Goal: Task Accomplishment & Management: Complete application form

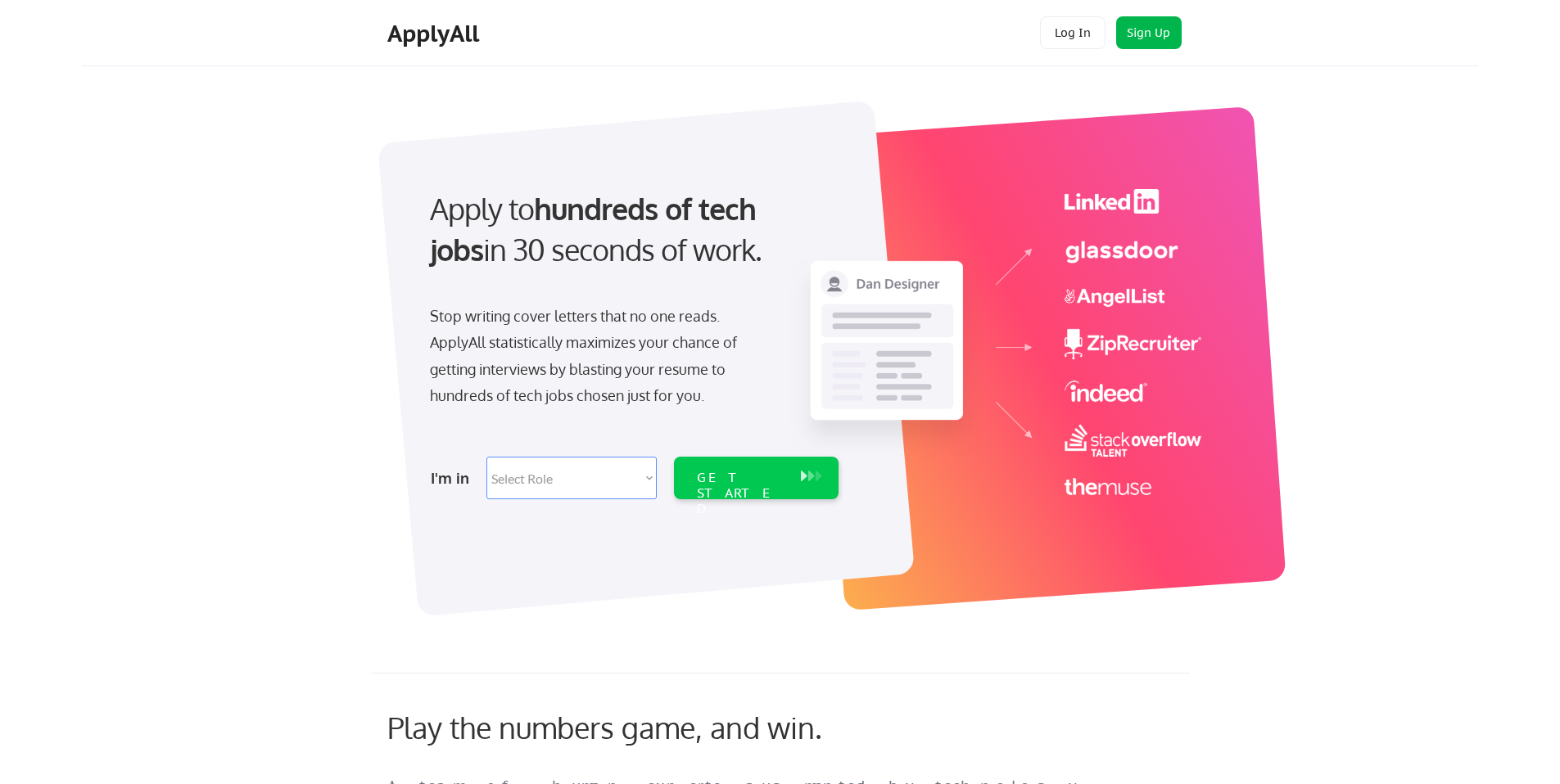
click at [1152, 40] on button "Sign Up" at bounding box center [1149, 32] width 66 height 33
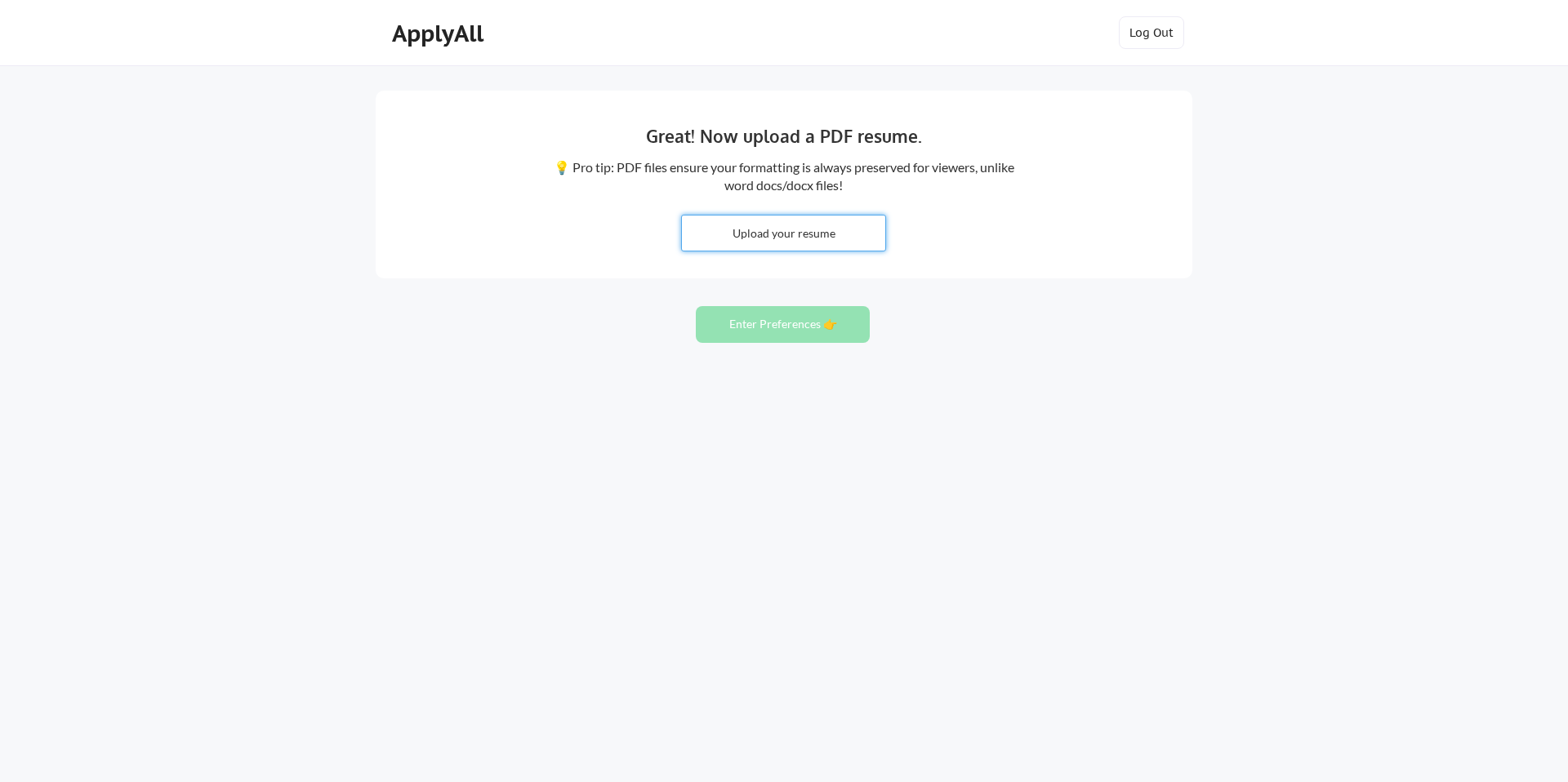
click at [810, 231] on input "file" at bounding box center [783, 232] width 203 height 35
click at [831, 234] on input "file" at bounding box center [783, 232] width 203 height 35
type input "C:\fakepath\Chanelle Guadamuz Resume.pdf"
click at [745, 335] on button "Enter Preferences 👉" at bounding box center [782, 324] width 174 height 37
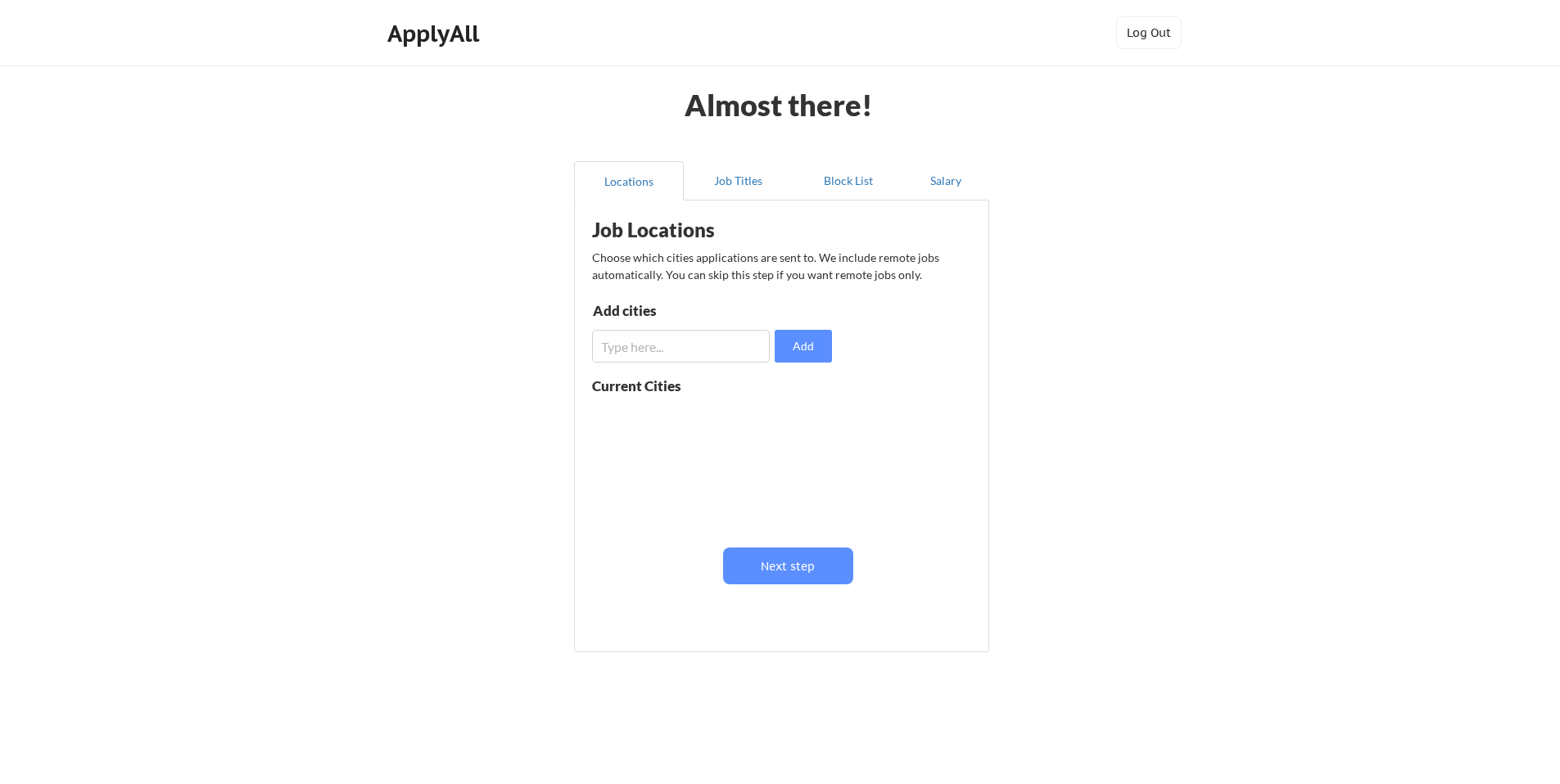
click at [669, 350] on input "input" at bounding box center [681, 346] width 178 height 33
type input "san francisco"
click at [812, 355] on button "Add" at bounding box center [803, 346] width 57 height 33
click at [782, 416] on button at bounding box center [781, 417] width 12 height 12
click at [665, 351] on input "input" at bounding box center [681, 346] width 178 height 33
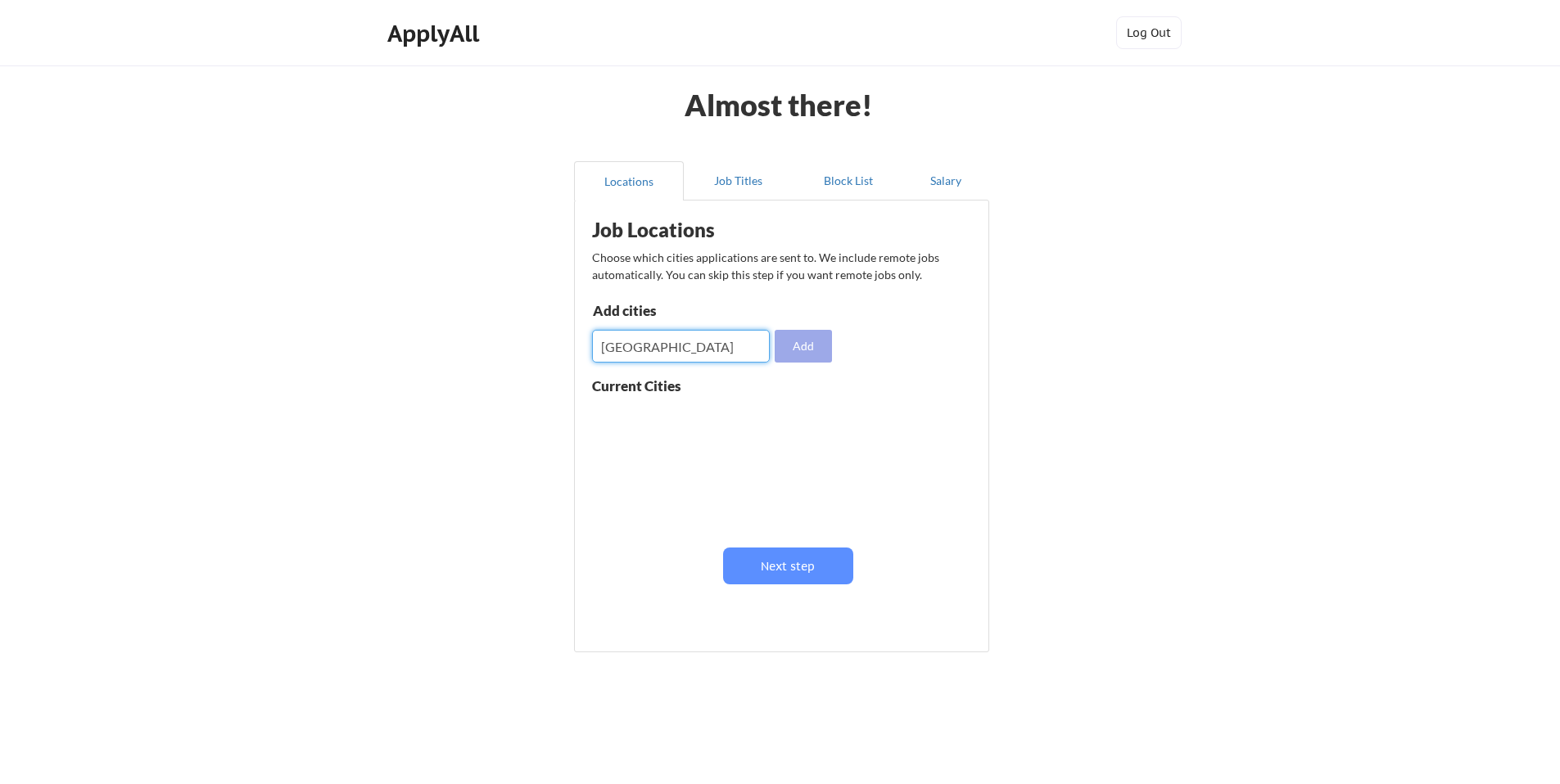
type input "[GEOGRAPHIC_DATA]"
click at [811, 342] on button "Add" at bounding box center [803, 346] width 57 height 33
click at [665, 345] on input "input" at bounding box center [681, 346] width 178 height 33
type input "San Leandro"
click at [809, 356] on button "Add" at bounding box center [803, 346] width 57 height 33
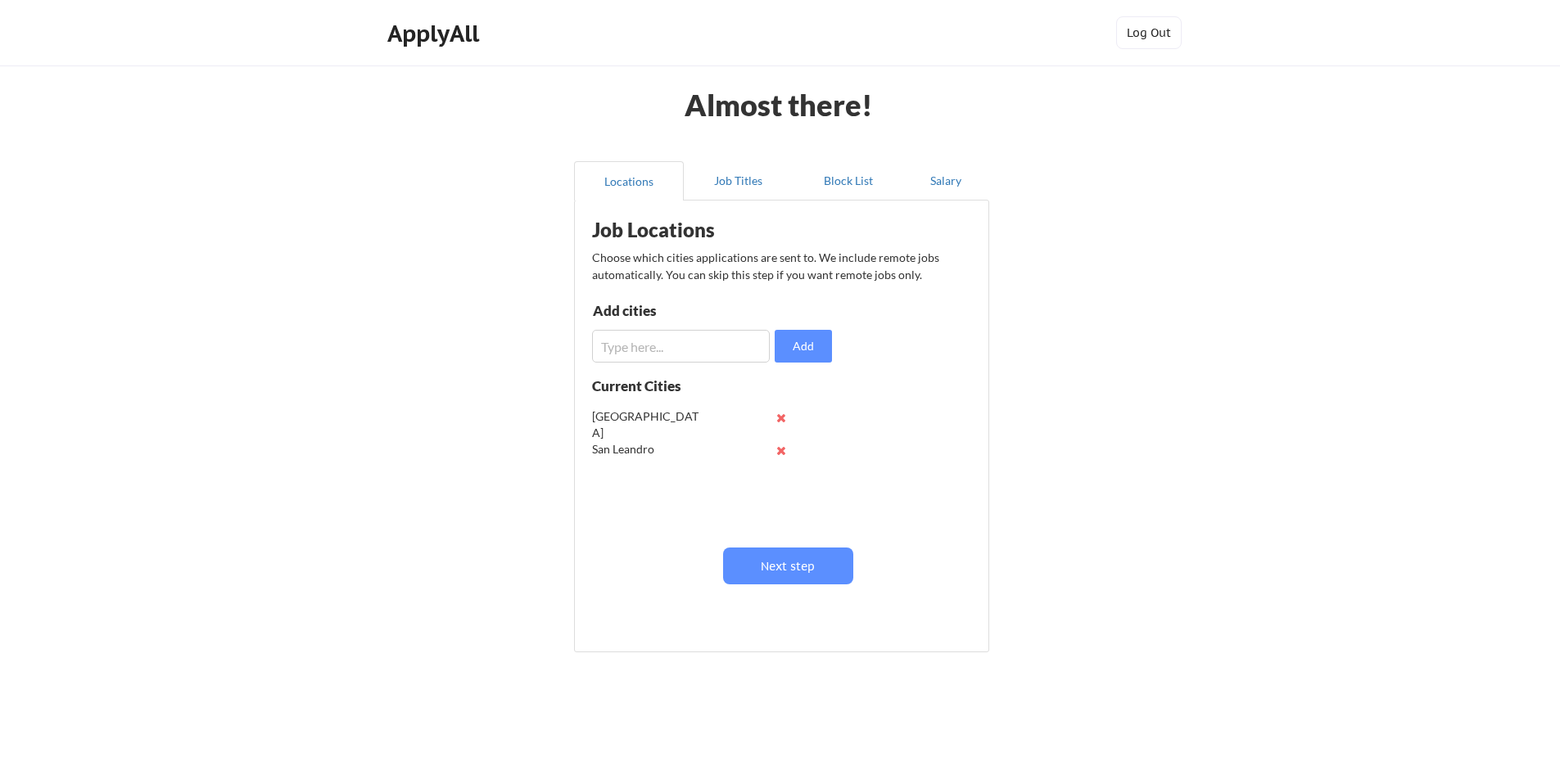
click at [629, 347] on input "input" at bounding box center [681, 346] width 178 height 33
type input "San Jose"
click at [809, 344] on button "Add" at bounding box center [803, 346] width 57 height 33
click at [678, 351] on input "input" at bounding box center [681, 346] width 178 height 33
type input "San Mateo"
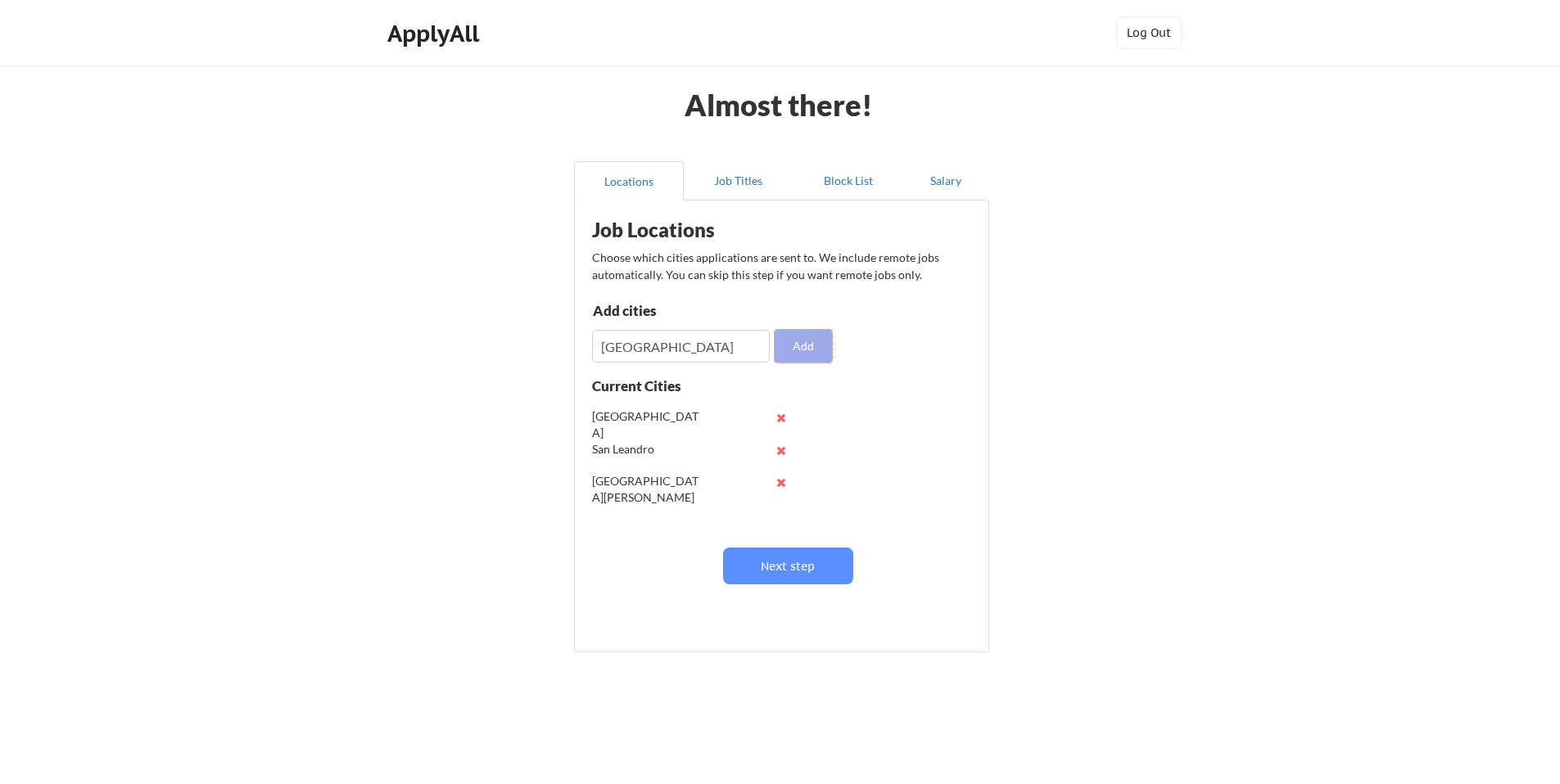
click at [825, 351] on button "Add" at bounding box center [803, 346] width 57 height 33
click at [681, 352] on input "input" at bounding box center [681, 346] width 178 height 33
type input "Alameda"
click at [815, 347] on button "Add" at bounding box center [803, 346] width 57 height 33
click at [696, 354] on input "input" at bounding box center [681, 346] width 178 height 33
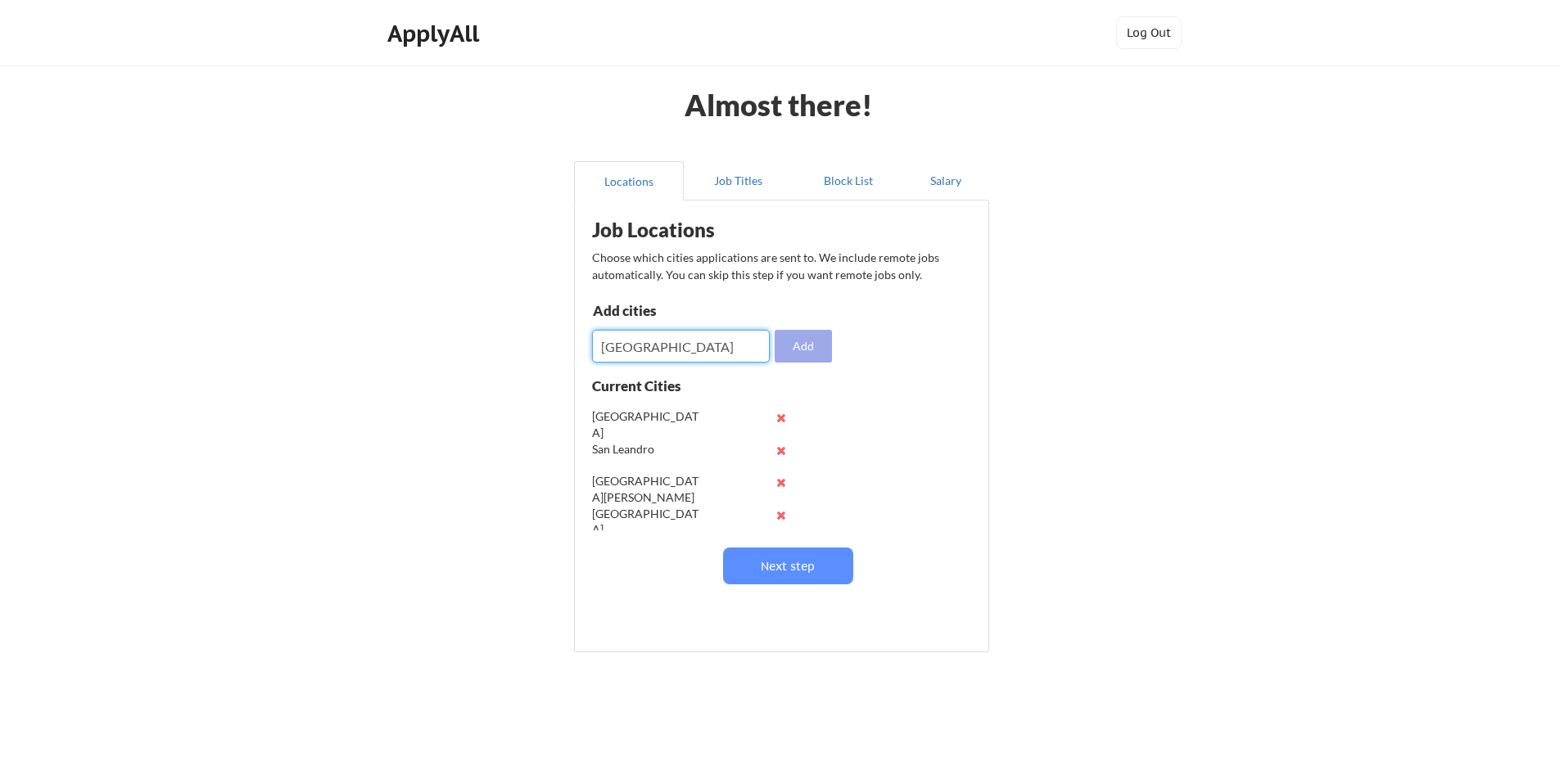
type input "Oakland"
click at [805, 349] on button "Add" at bounding box center [803, 346] width 57 height 33
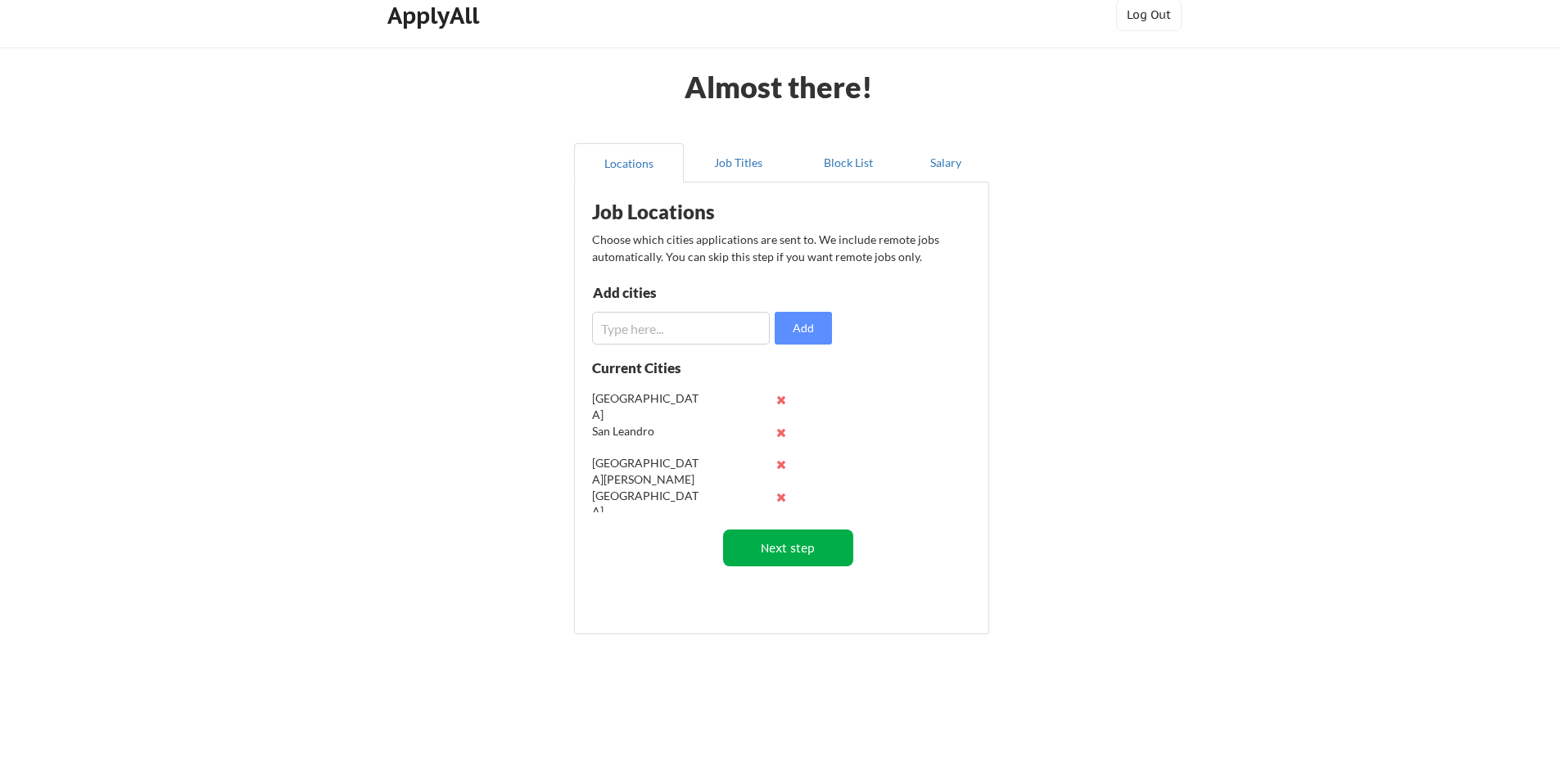
click at [777, 553] on button "Next step" at bounding box center [788, 547] width 130 height 37
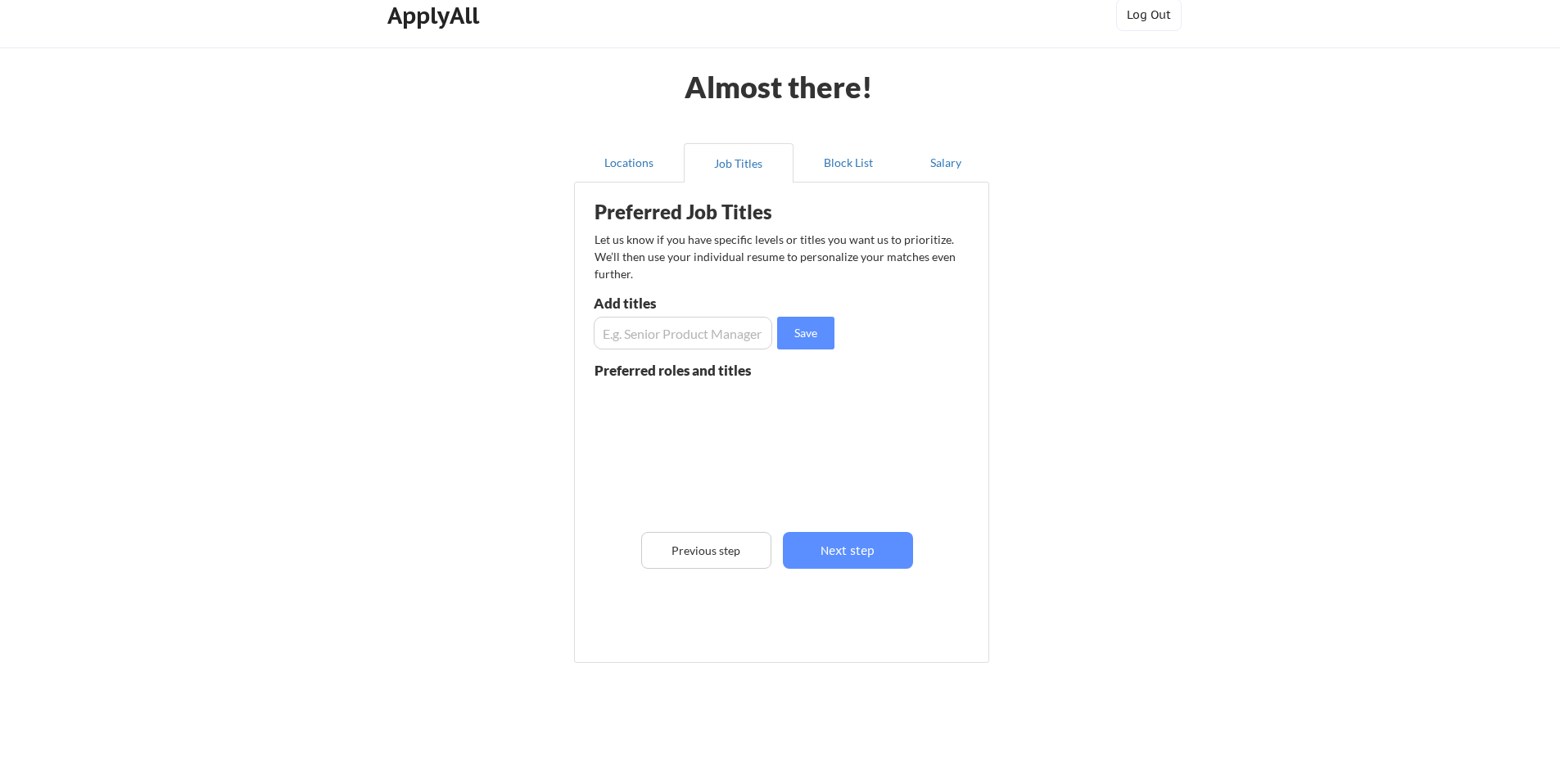
click at [704, 345] on input "input" at bounding box center [682, 333] width 178 height 33
click at [694, 332] on input "input" at bounding box center [682, 333] width 178 height 33
type input "f"
type input "Financial Analyst"
click at [796, 339] on button "Save" at bounding box center [806, 333] width 57 height 33
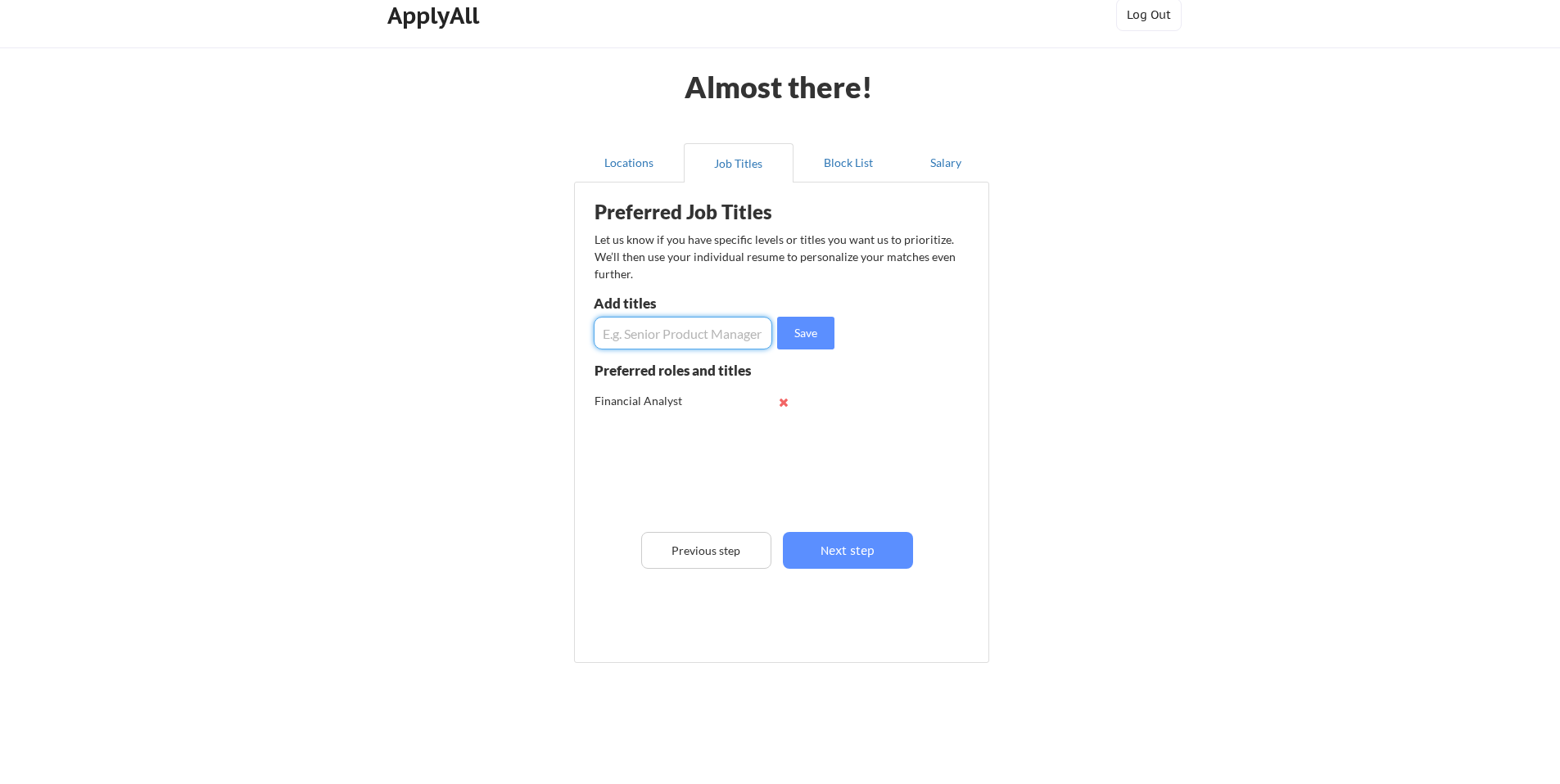
click at [696, 328] on input "input" at bounding box center [682, 333] width 178 height 33
type input "Senior Financial Analyst"
click at [799, 329] on button "Save" at bounding box center [806, 333] width 57 height 33
click at [633, 343] on input "input" at bounding box center [682, 333] width 178 height 33
click at [740, 335] on input "input" at bounding box center [682, 333] width 178 height 33
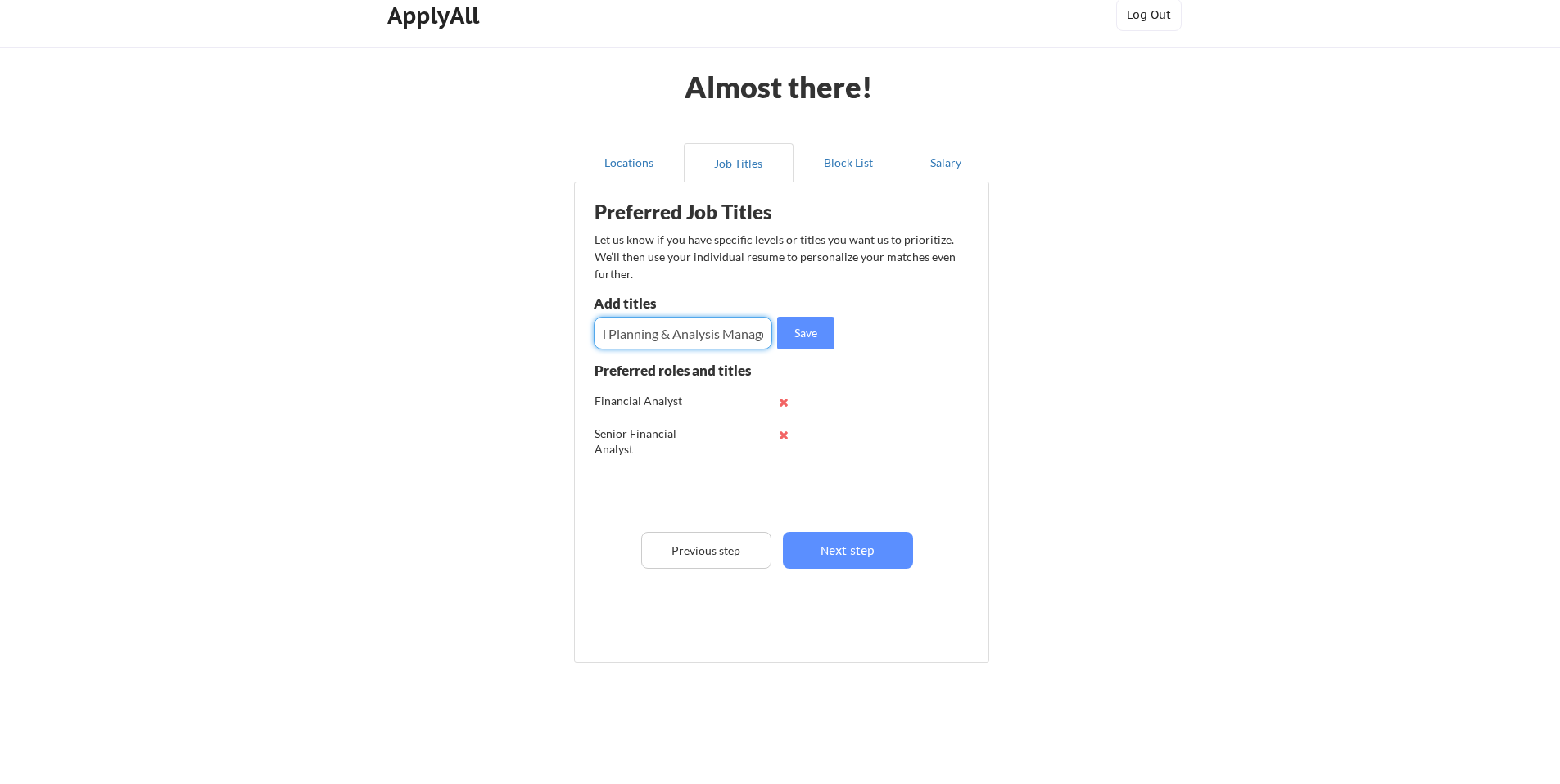
scroll to position [0, 59]
type input "Financial Planning & Analysis Manager"
click at [826, 341] on button "Save" at bounding box center [806, 333] width 57 height 33
click at [697, 334] on input "input" at bounding box center [682, 333] width 178 height 33
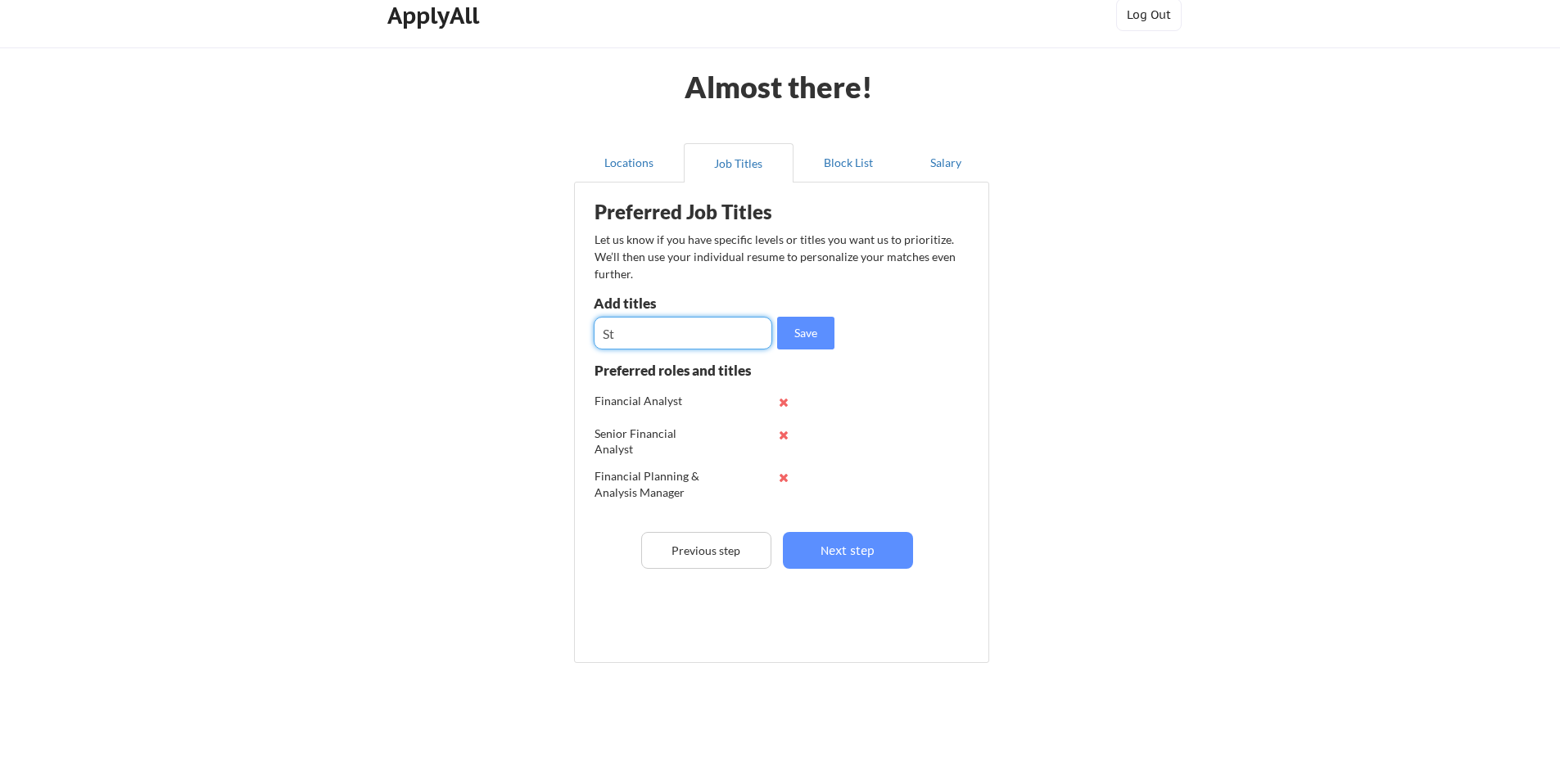
type input "S"
type input "Planning and Performance Manager"
click at [867, 329] on div "Preferred Job Titles Let us know if you have specific levels or titles you want…" at bounding box center [785, 418] width 403 height 456
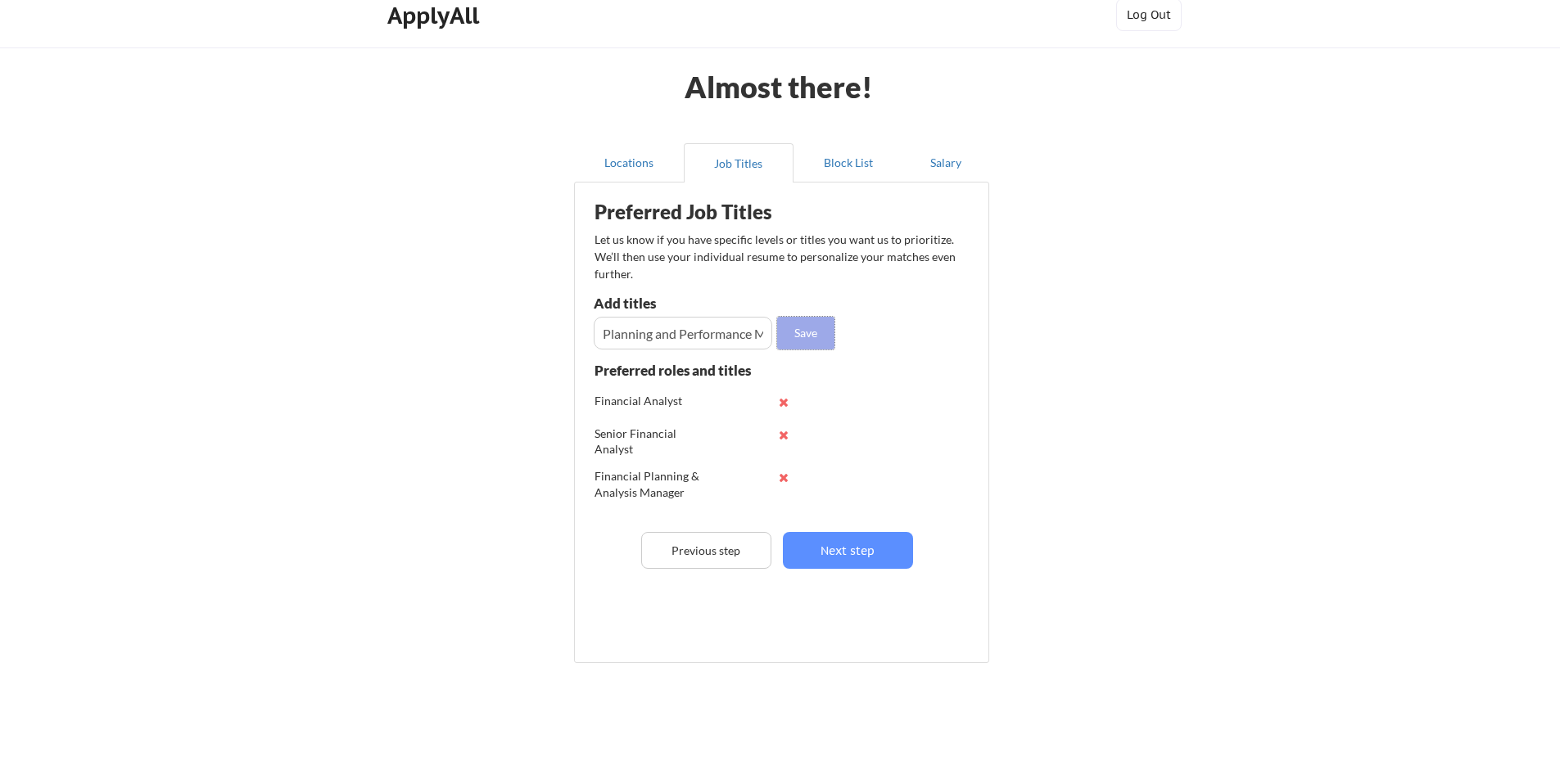
click at [803, 328] on button "Save" at bounding box center [806, 333] width 57 height 33
click at [669, 345] on input "input" at bounding box center [682, 333] width 178 height 33
type input "Strategic Sales Manager"
click at [831, 337] on button "Save" at bounding box center [806, 333] width 57 height 33
click at [714, 332] on input "input" at bounding box center [682, 333] width 178 height 33
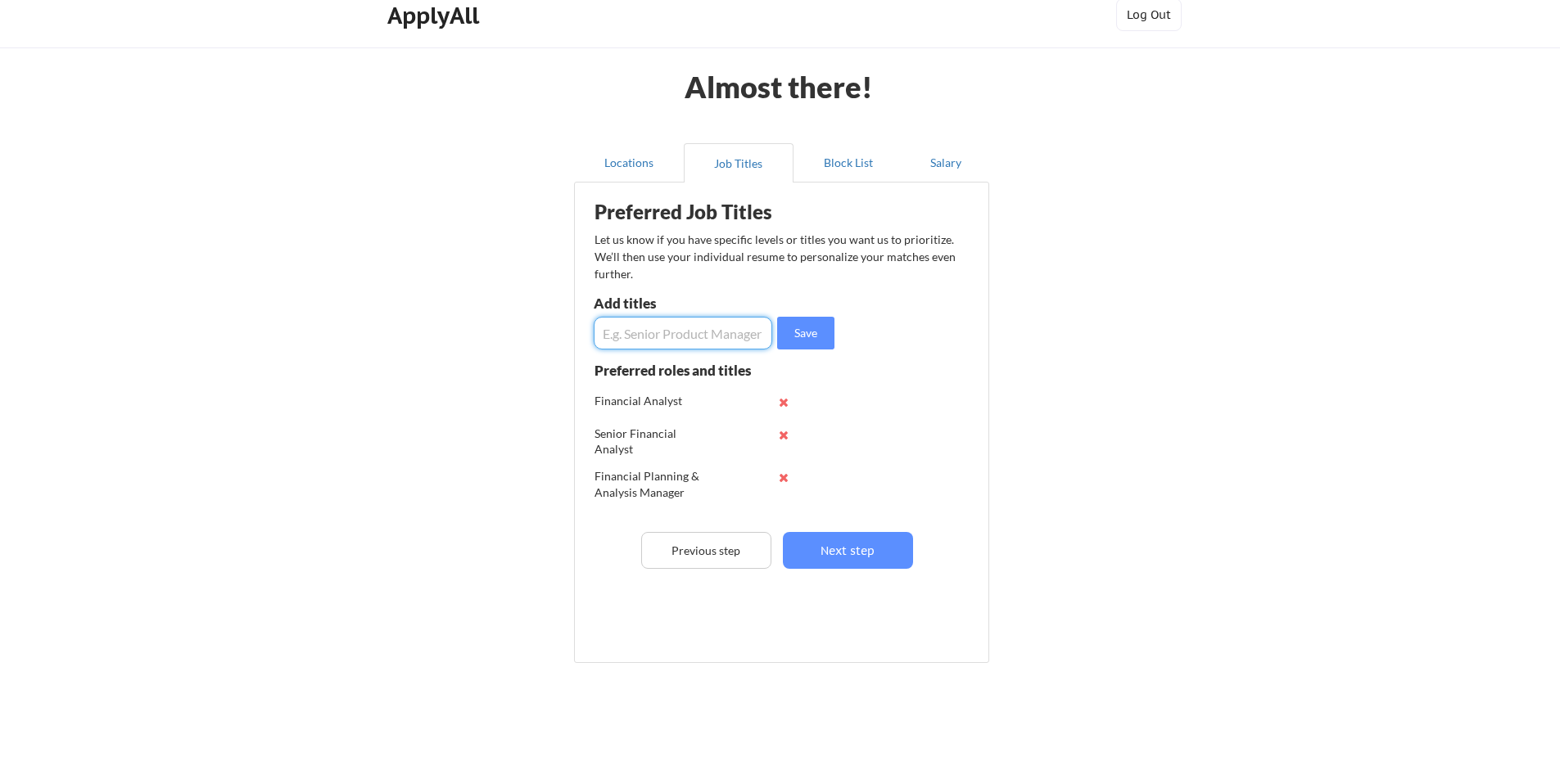
type input "s"
drag, startPoint x: 749, startPoint y: 333, endPoint x: 472, endPoint y: 339, distance: 277.1
click at [472, 339] on div "Almost there! Locations Job Titles Block List Salary Preferred Job Titles Let u…" at bounding box center [780, 398] width 1560 height 831
type input "Sales Planning Analyst"
click at [823, 334] on button "Save" at bounding box center [806, 333] width 57 height 33
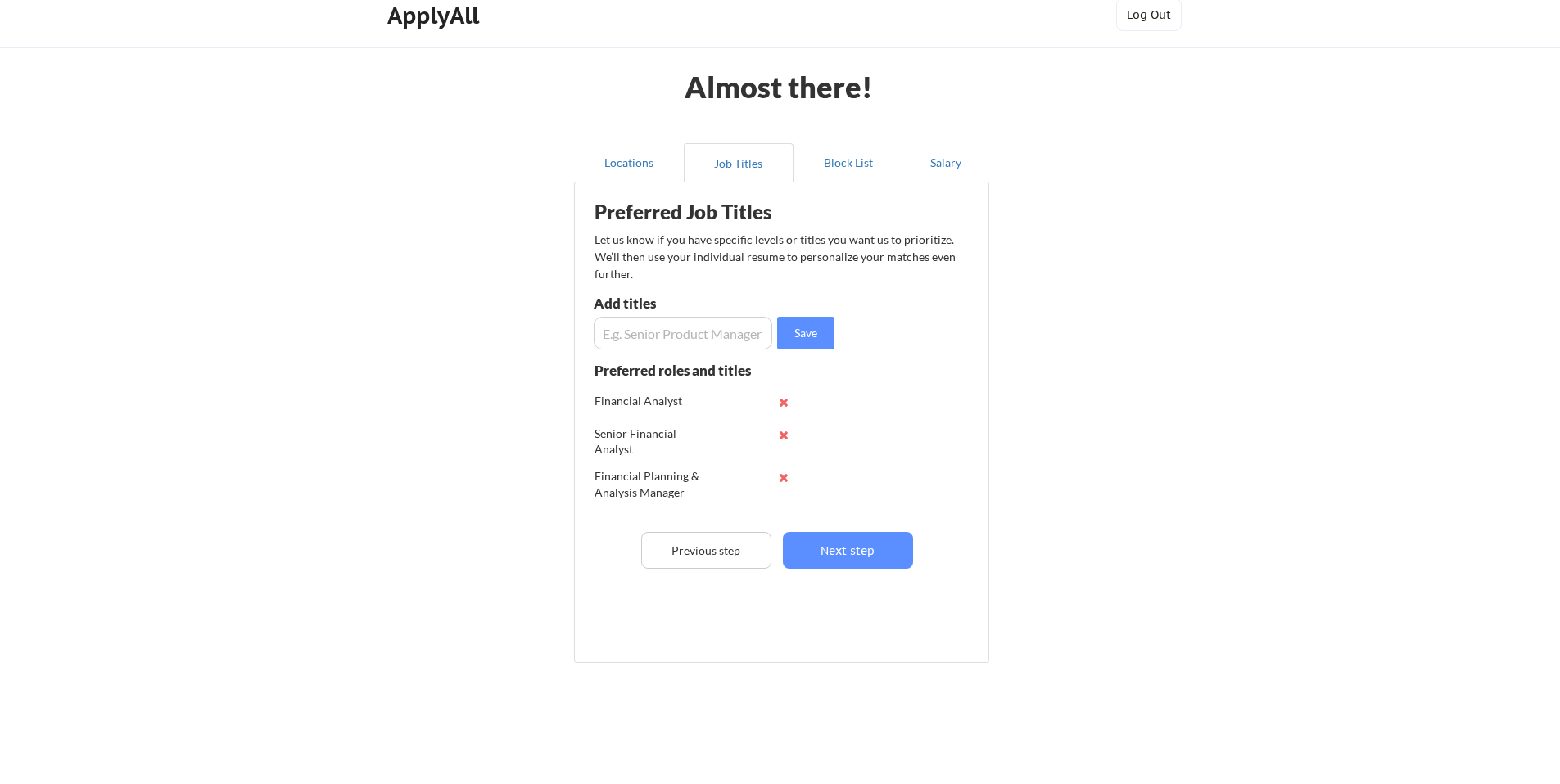
click at [709, 332] on input "input" at bounding box center [682, 333] width 178 height 33
type input "s"
type input "Sales Planning Manager"
click at [796, 347] on button "Save" at bounding box center [806, 333] width 57 height 33
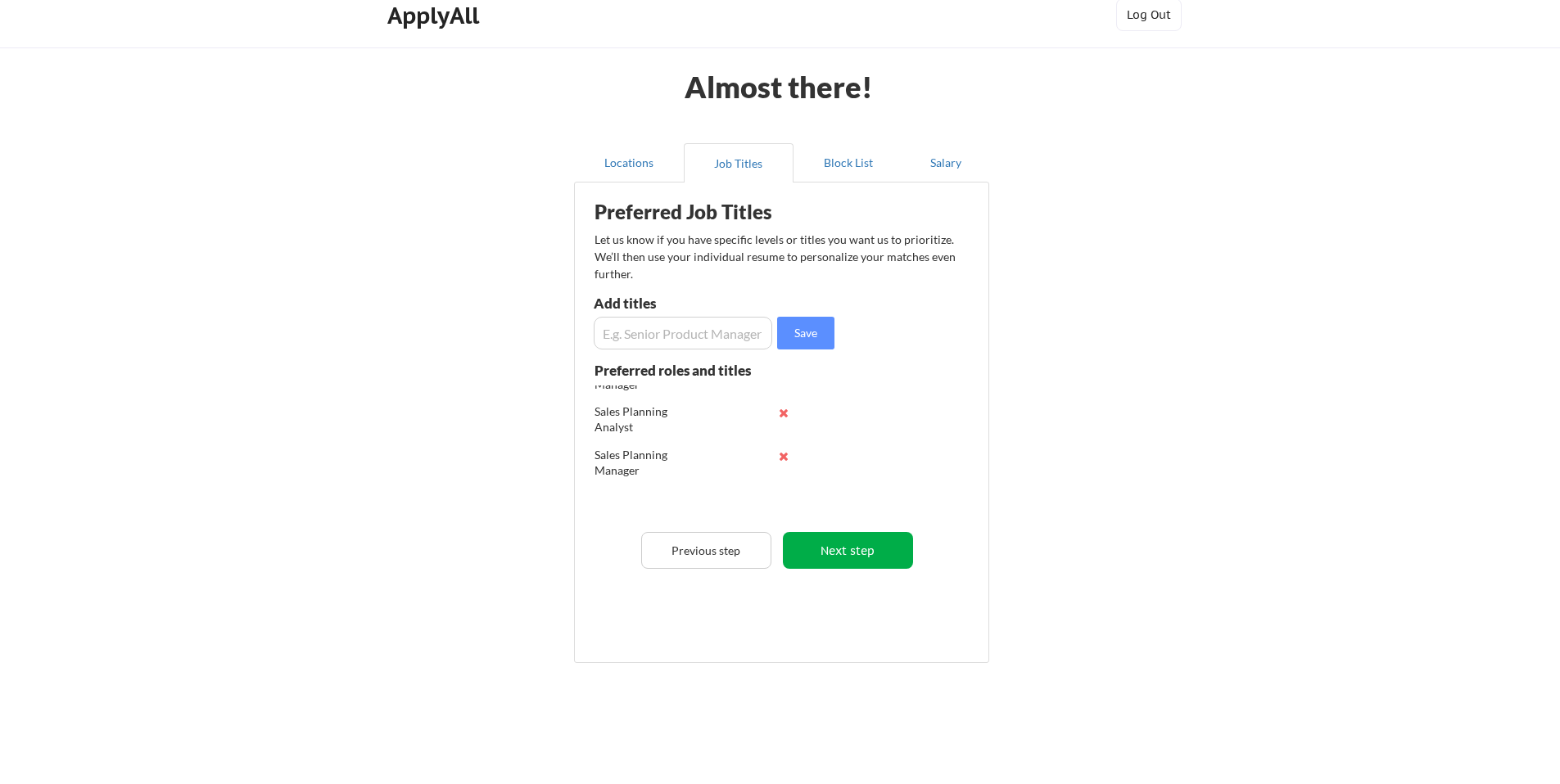
click at [856, 558] on button "Next step" at bounding box center [848, 550] width 130 height 37
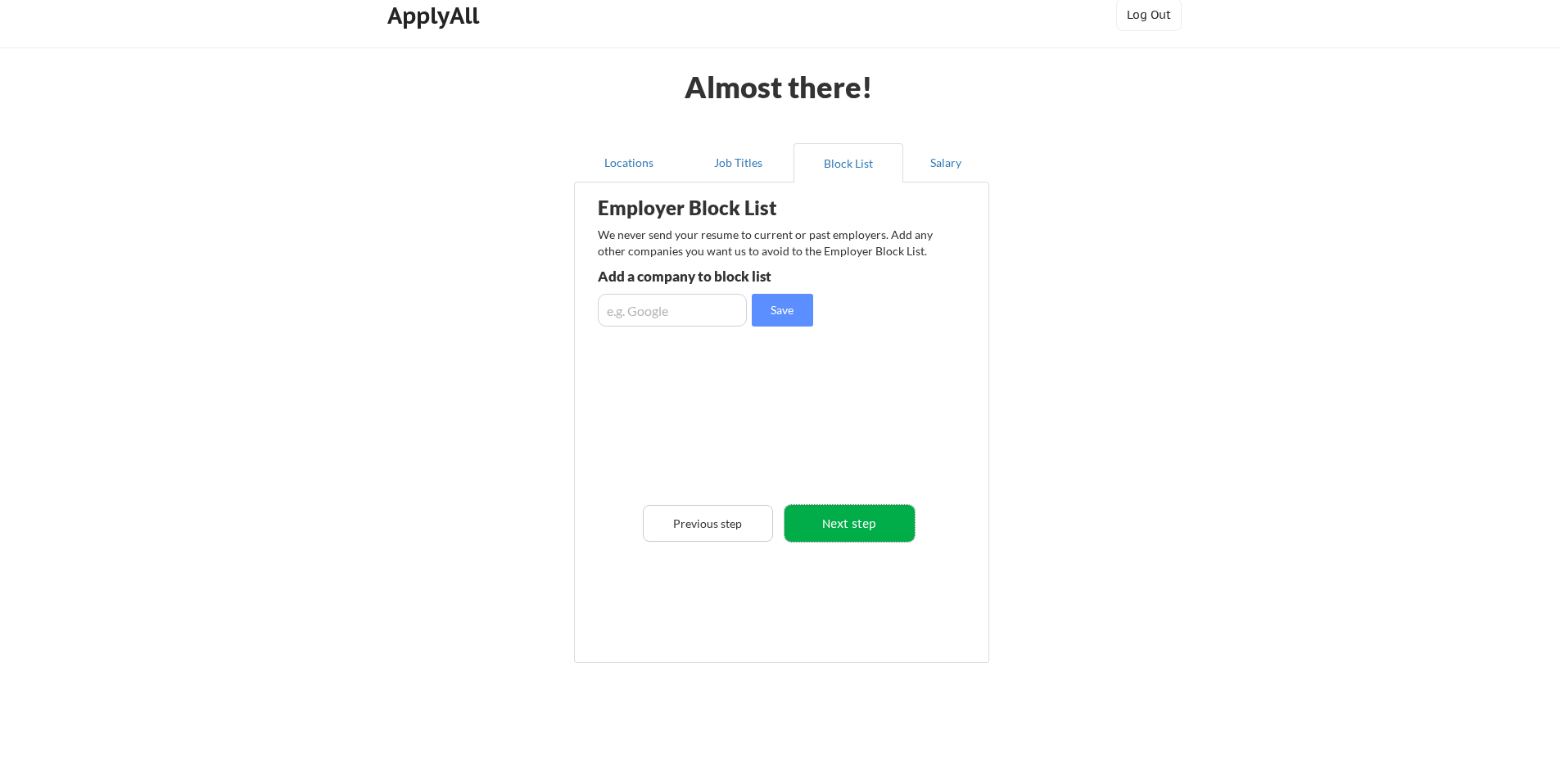
click at [884, 528] on button "Next step" at bounding box center [849, 523] width 130 height 37
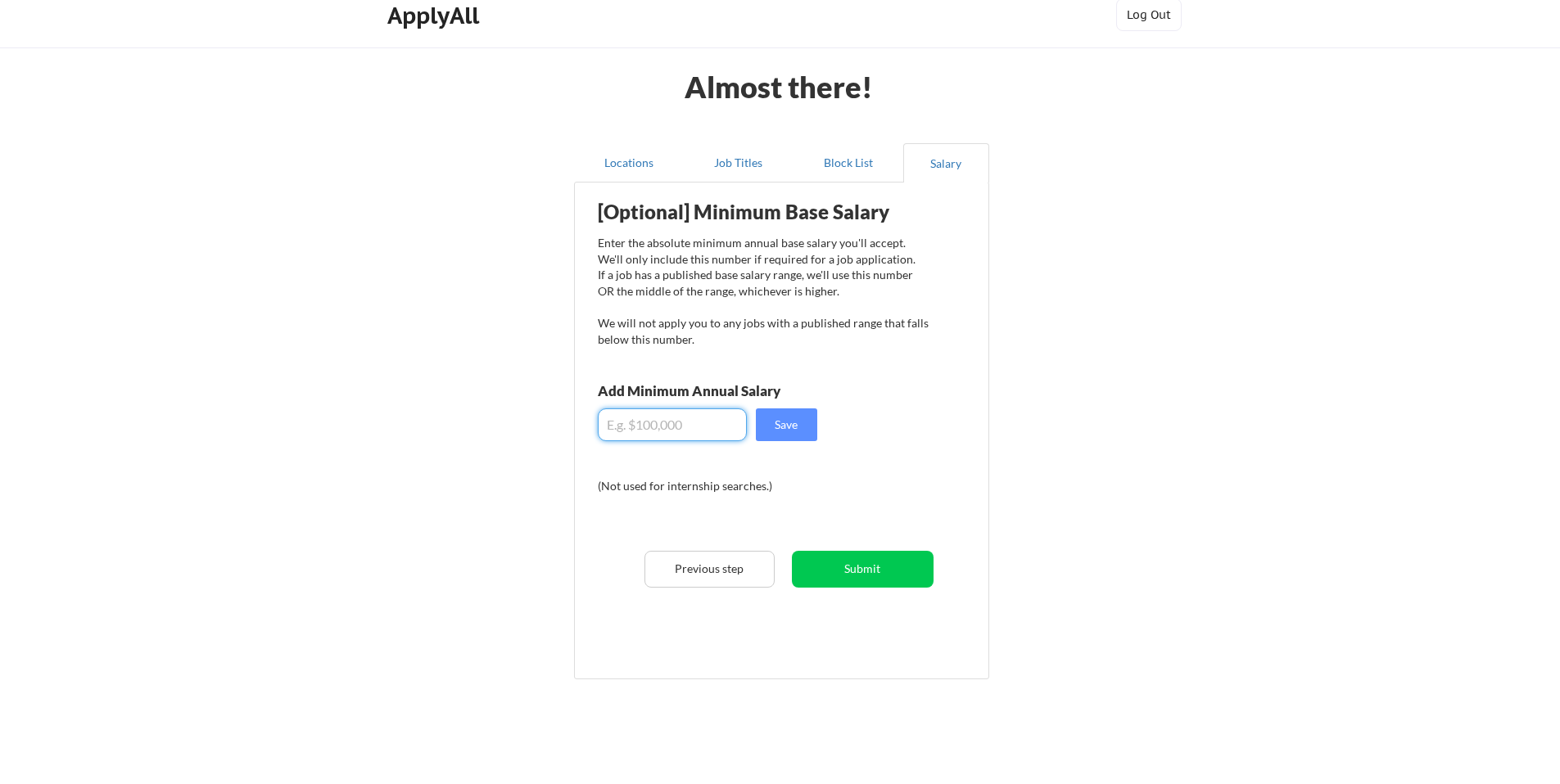
click at [628, 433] on input "input" at bounding box center [672, 425] width 149 height 33
type input "$100,000"
click at [780, 429] on button "Save" at bounding box center [786, 425] width 61 height 33
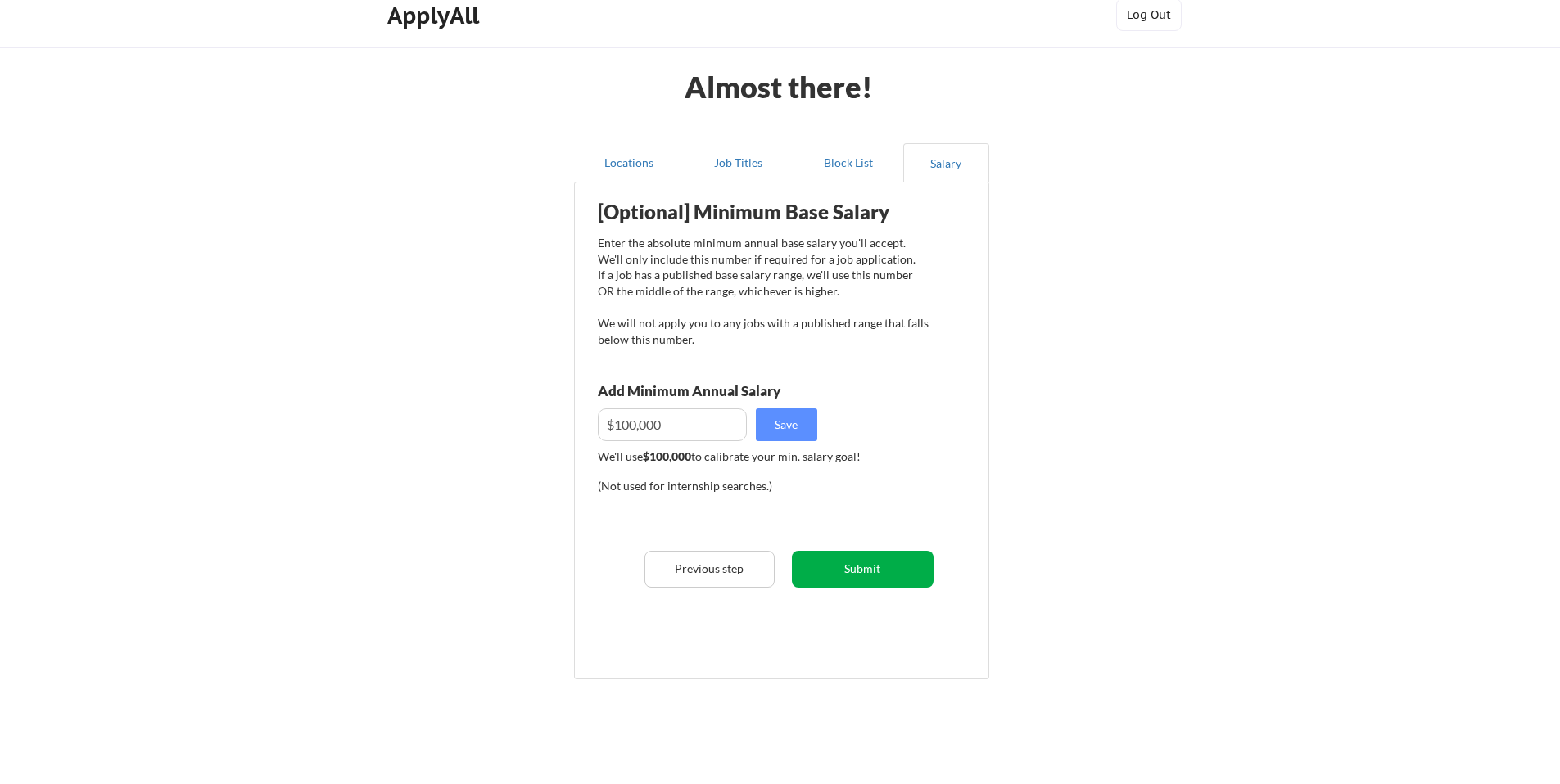
click at [887, 559] on button "Submit" at bounding box center [862, 569] width 141 height 37
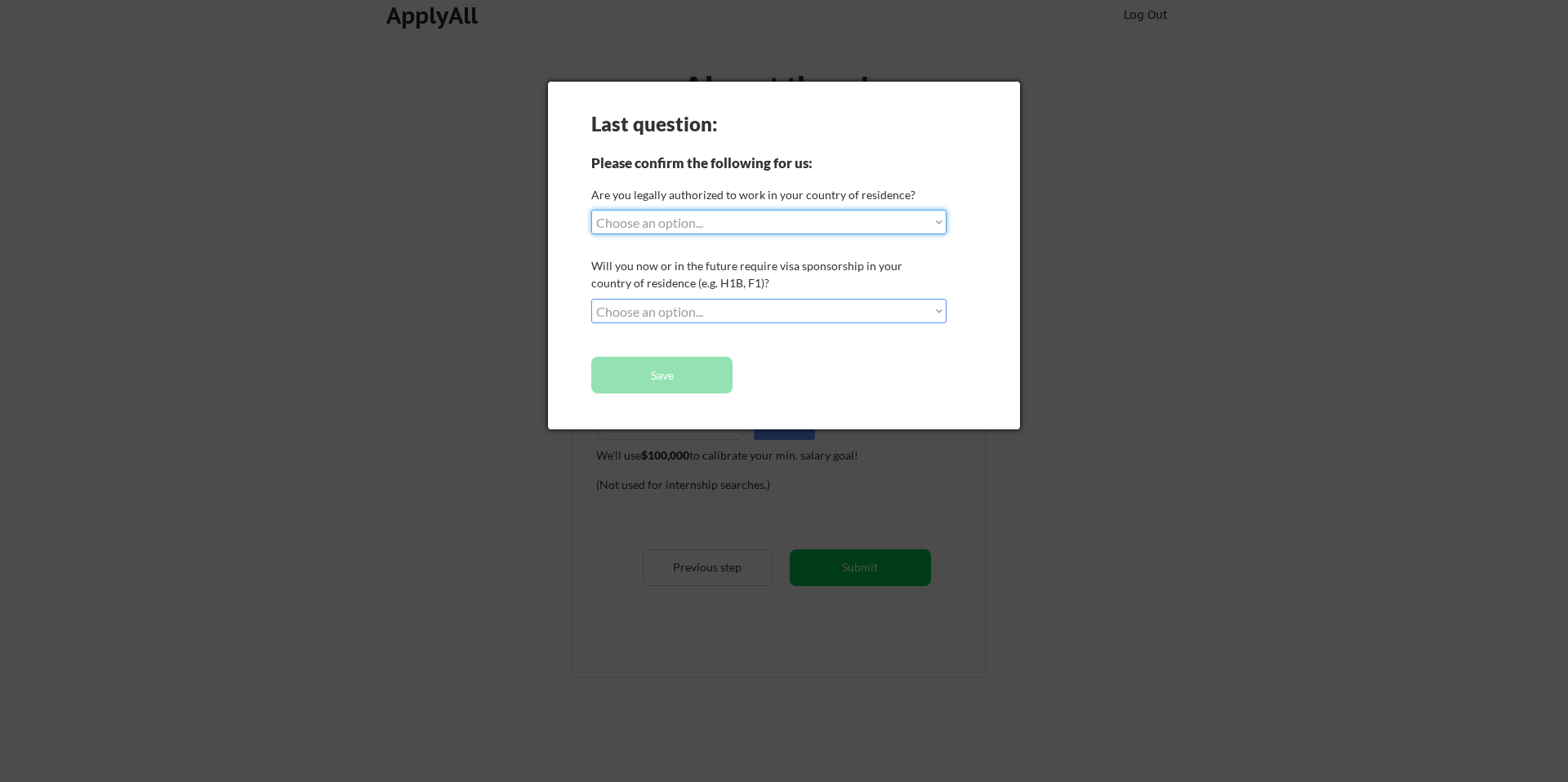
click at [933, 225] on select "Choose an option... Yes, I am a US Citizen Yes, I am a Canadian Citizen Yes, I …" at bounding box center [769, 222] width 355 height 24
select select ""yes__i_am_a_us_citizen""
click at [591, 210] on select "Choose an option... Yes, I am a US Citizen Yes, I am a Canadian Citizen Yes, I …" at bounding box center [769, 222] width 355 height 24
click at [941, 313] on select "Choose an option... No, I will not need sponsorship Yes, I will need sponsorship" at bounding box center [769, 311] width 355 height 24
select select ""no__i_will_not_need_sponsorship""
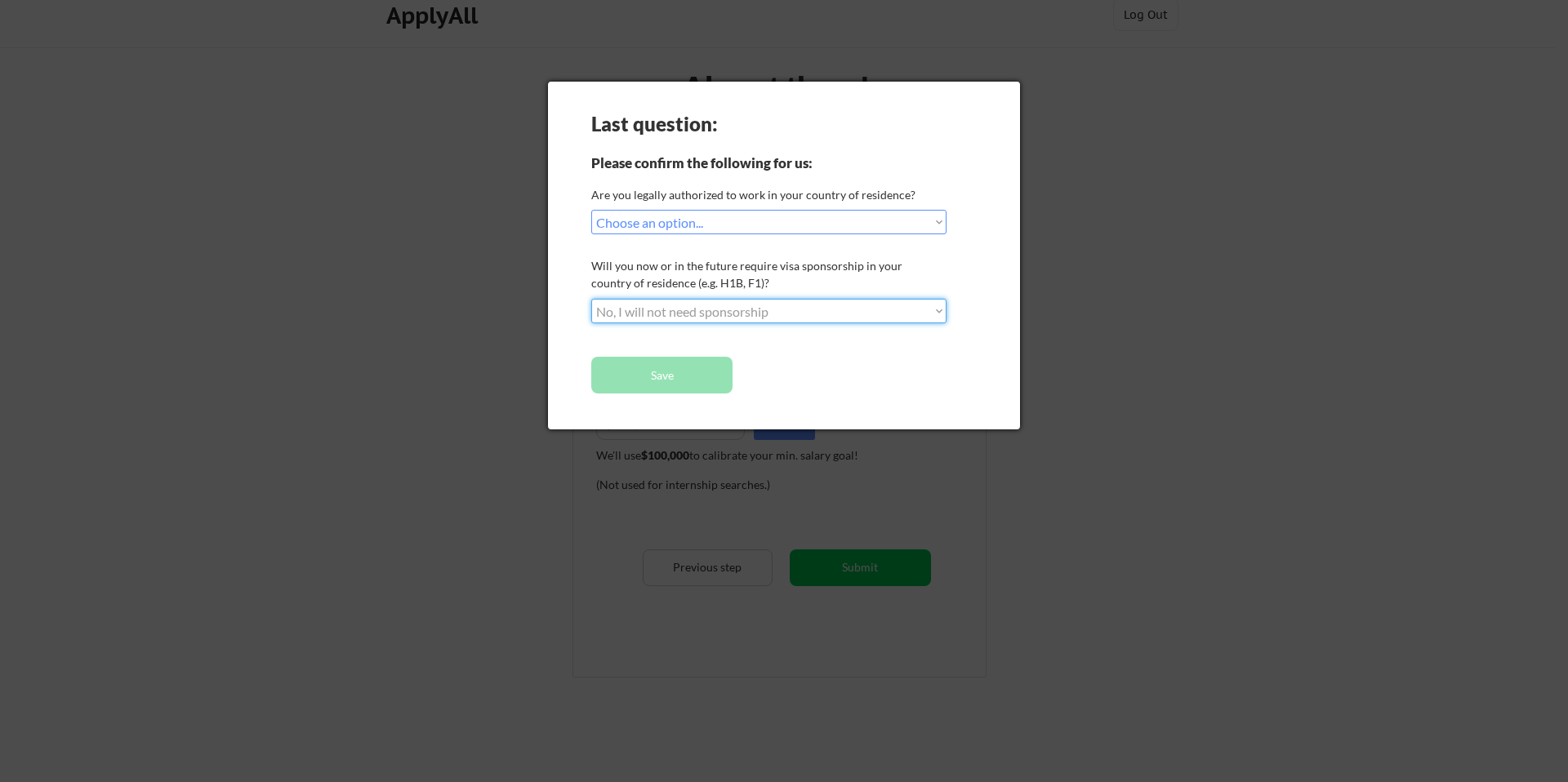
click at [591, 299] on select "Choose an option... No, I will not need sponsorship Yes, I will need sponsorship" at bounding box center [769, 311] width 355 height 24
click at [632, 379] on button "Save" at bounding box center [662, 375] width 141 height 37
